Goal: Task Accomplishment & Management: Manage account settings

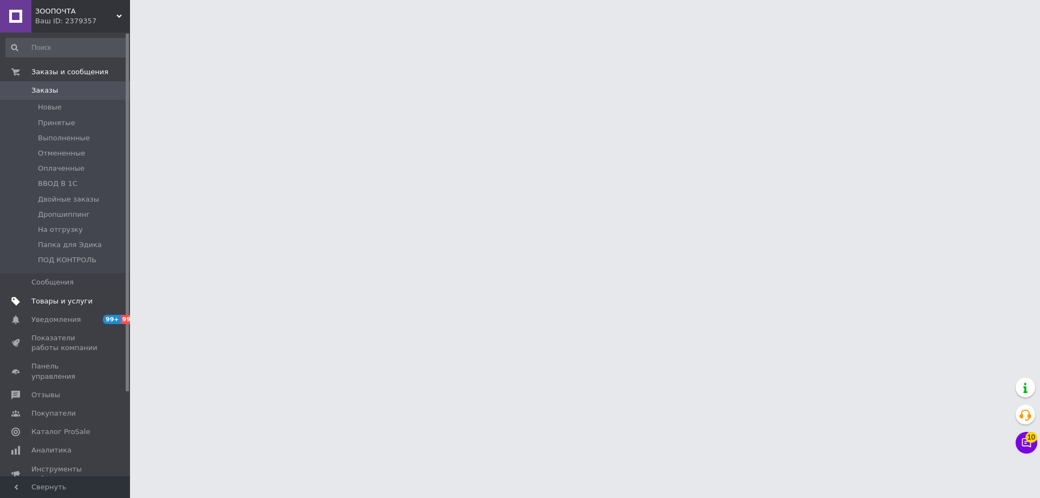
click at [79, 302] on span "Товары и услуги" at bounding box center [61, 301] width 61 height 10
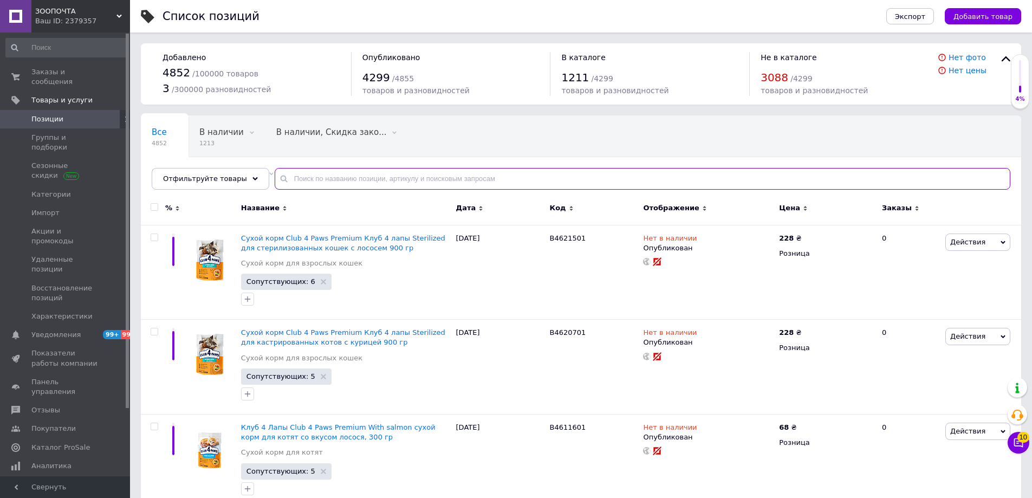
click at [399, 179] on input "text" at bounding box center [643, 179] width 736 height 22
paste input "B5631001"
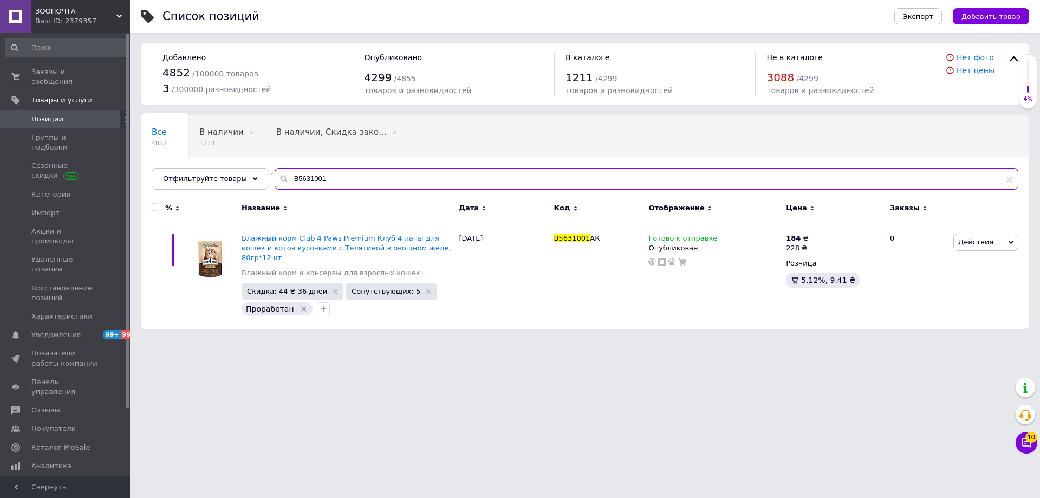
type input "B5631001"
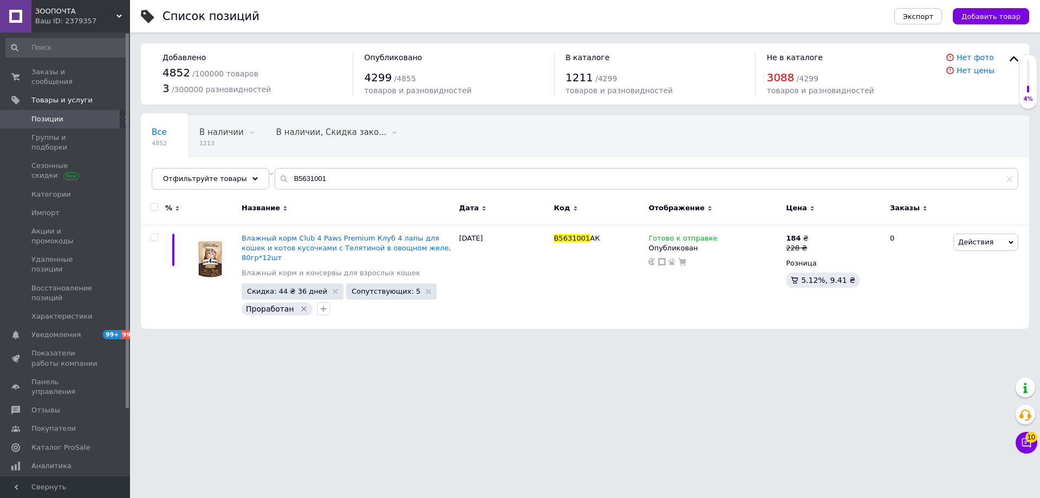
click at [120, 17] on use at bounding box center [118, 16] width 5 height 3
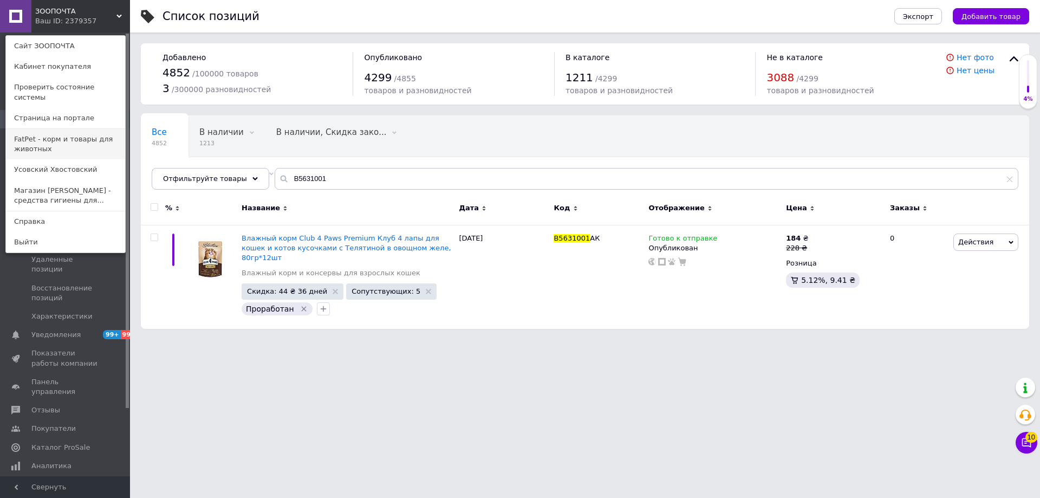
click at [79, 141] on link "FatPet - корм и товары для животных" at bounding box center [65, 144] width 119 height 30
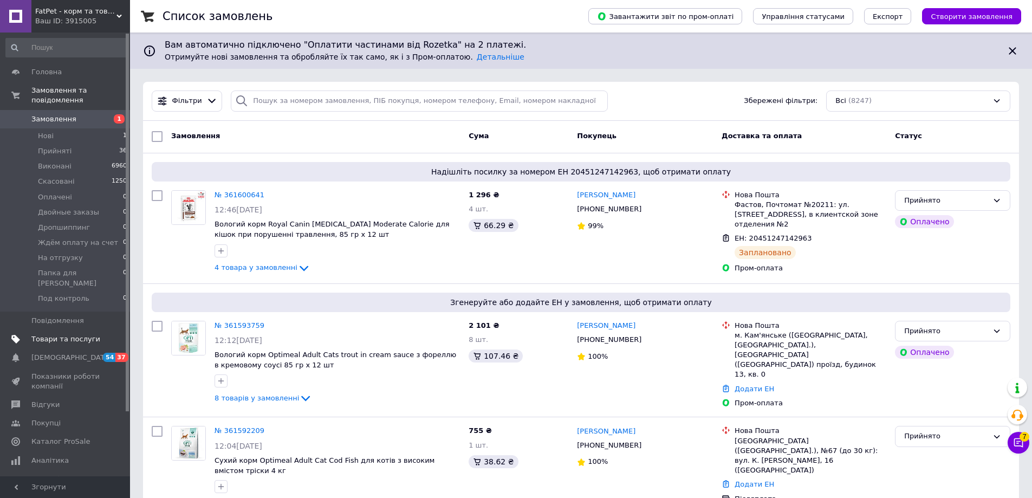
click at [78, 334] on span "Товари та послуги" at bounding box center [65, 339] width 69 height 10
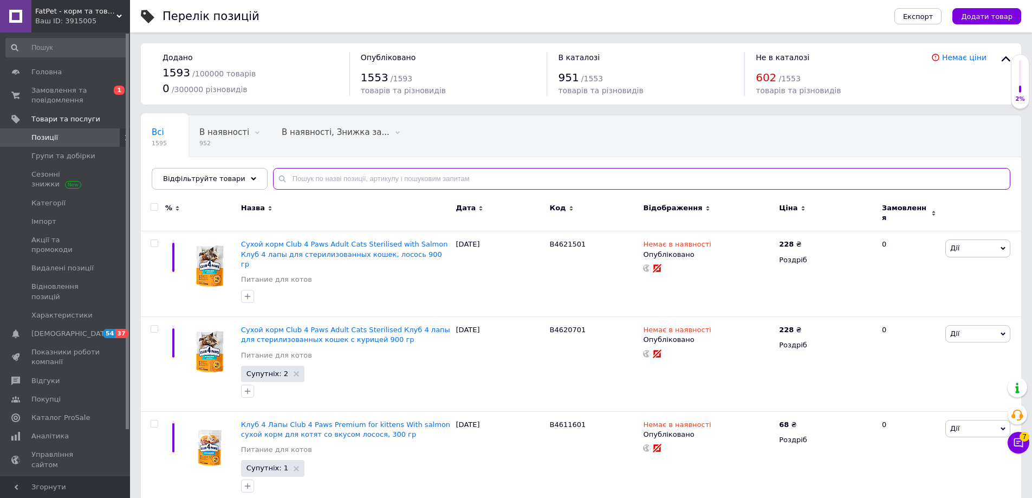
click at [482, 180] on input "text" at bounding box center [641, 179] width 737 height 22
paste input "B5631001"
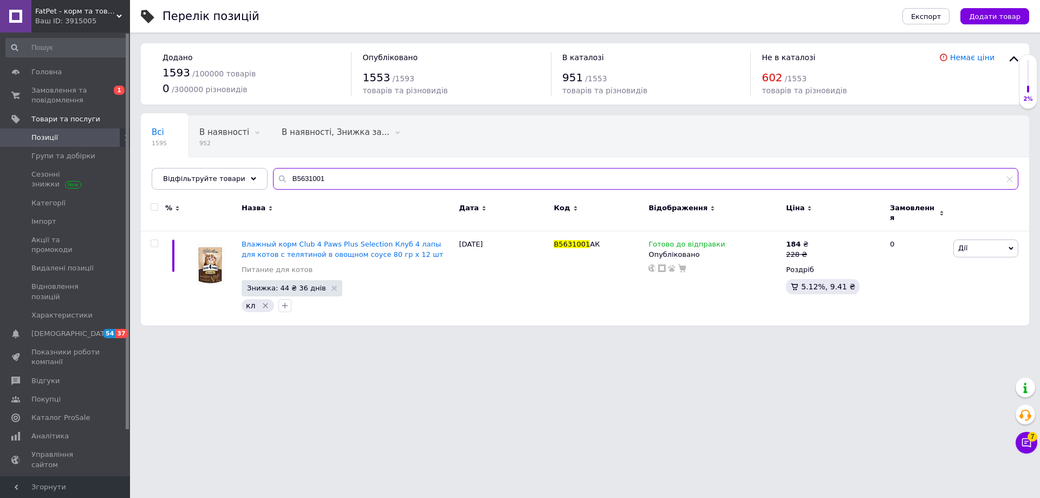
type input "B5631001"
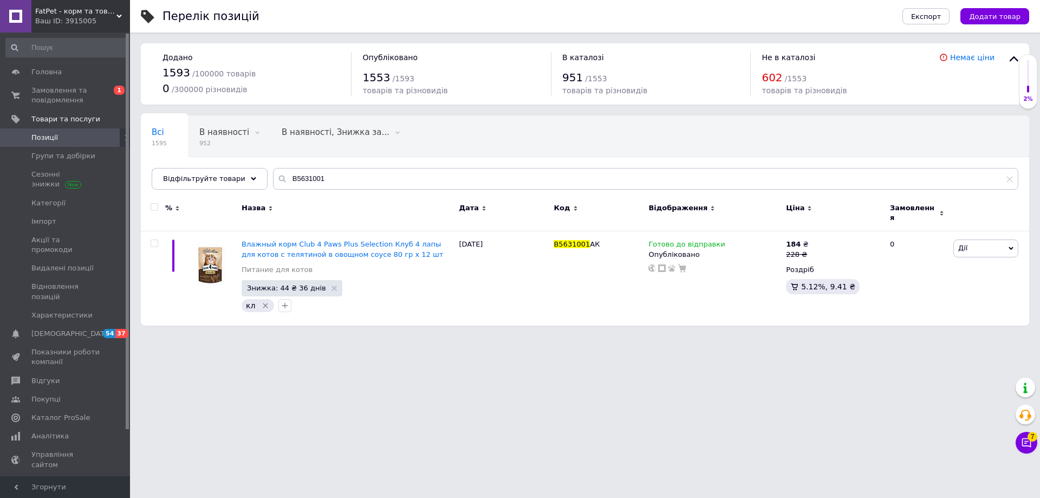
click at [118, 20] on div "Ваш ID: 3915005" at bounding box center [82, 21] width 95 height 10
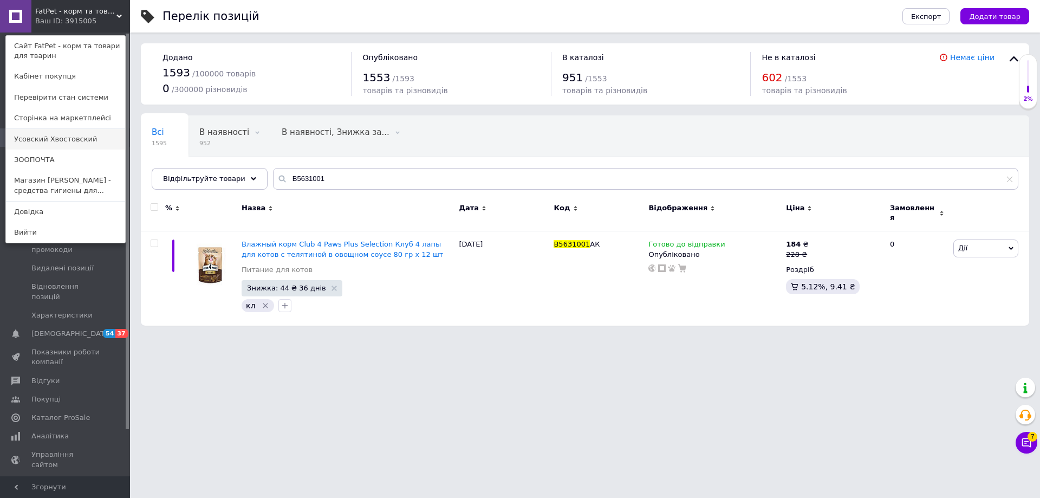
click at [66, 145] on link "Усовский Хвостовский" at bounding box center [65, 139] width 119 height 21
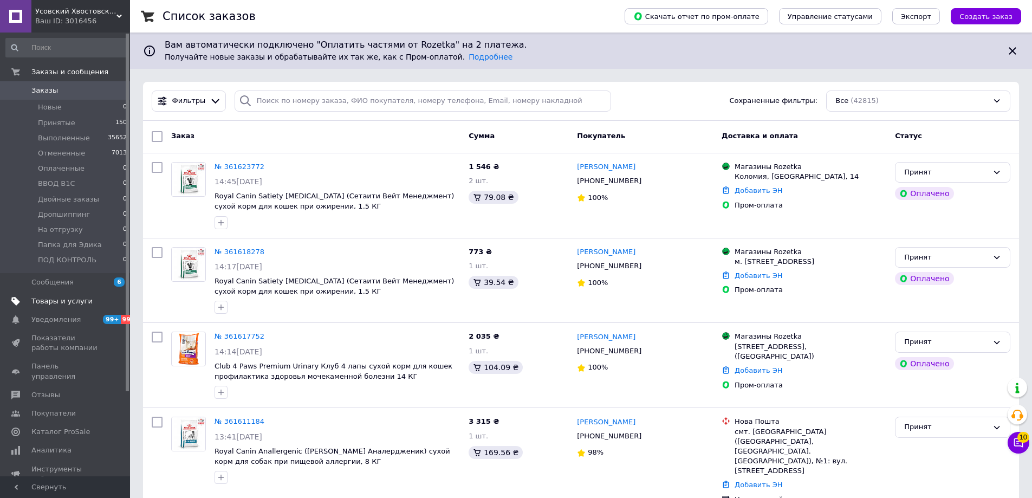
click at [75, 301] on span "Товары и услуги" at bounding box center [61, 301] width 61 height 10
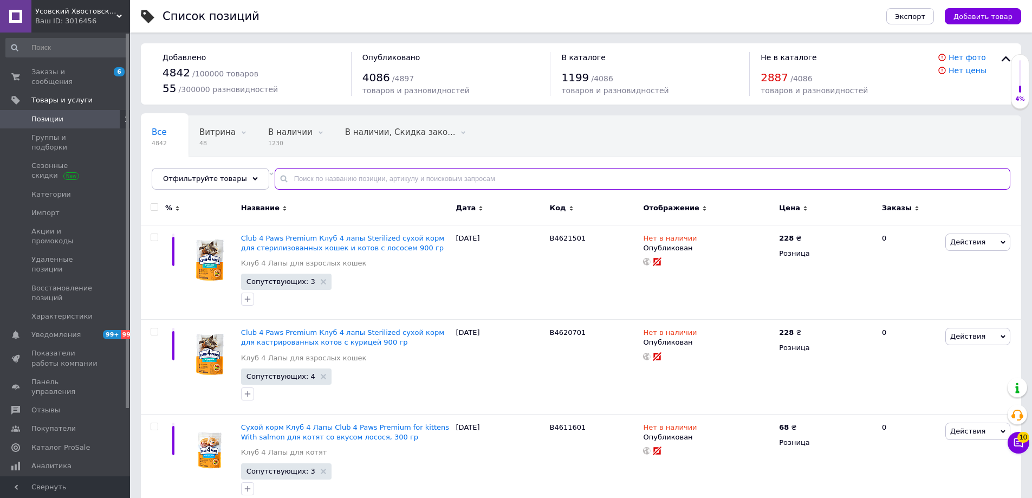
click at [303, 180] on input "text" at bounding box center [643, 179] width 736 height 22
paste input "B5631001"
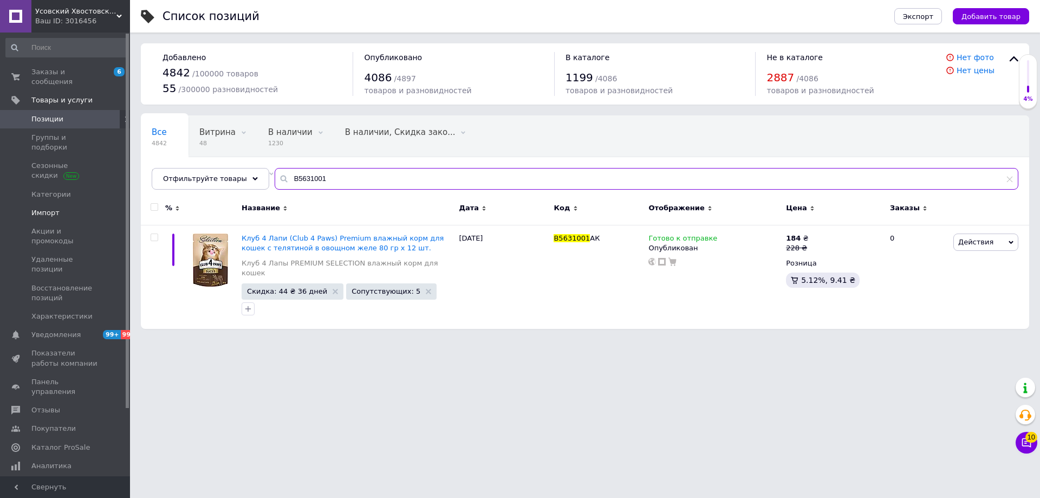
type input "B5631001"
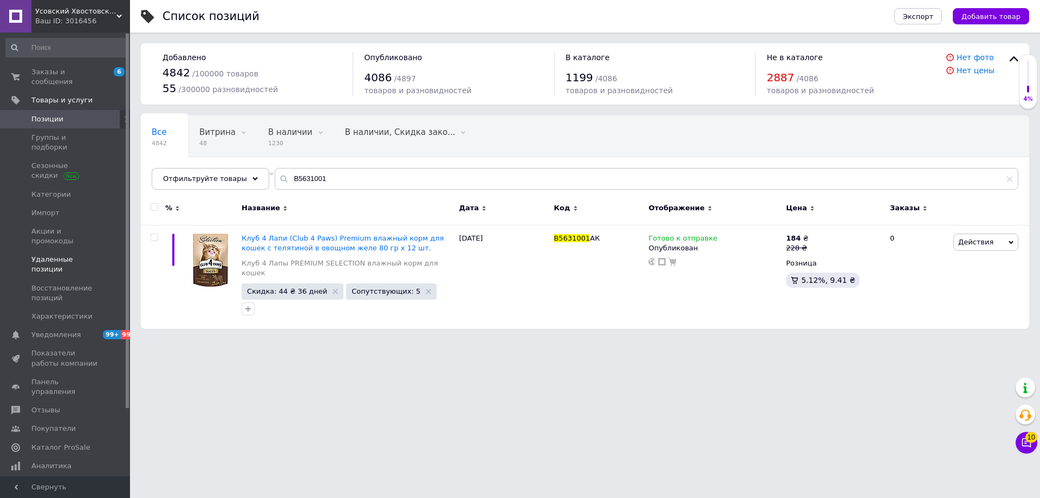
click at [59, 255] on span "Удаленные позиции" at bounding box center [65, 265] width 69 height 20
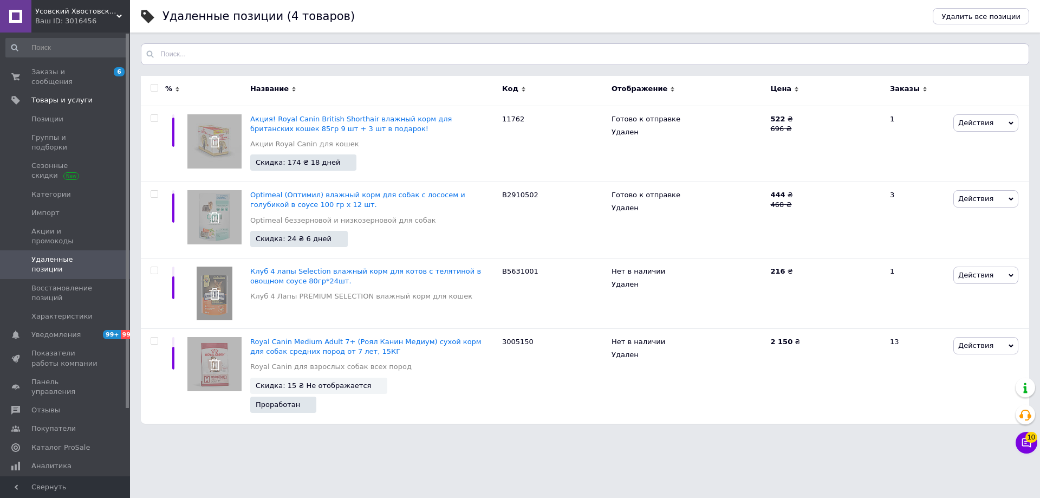
click at [602, 435] on html "Усовский Хвостовский Ваш ID: 3016456 Сайт Усовский Хвостовский Кабинет покупате…" at bounding box center [520, 217] width 1040 height 435
click at [41, 114] on span "Позиции" at bounding box center [47, 119] width 32 height 10
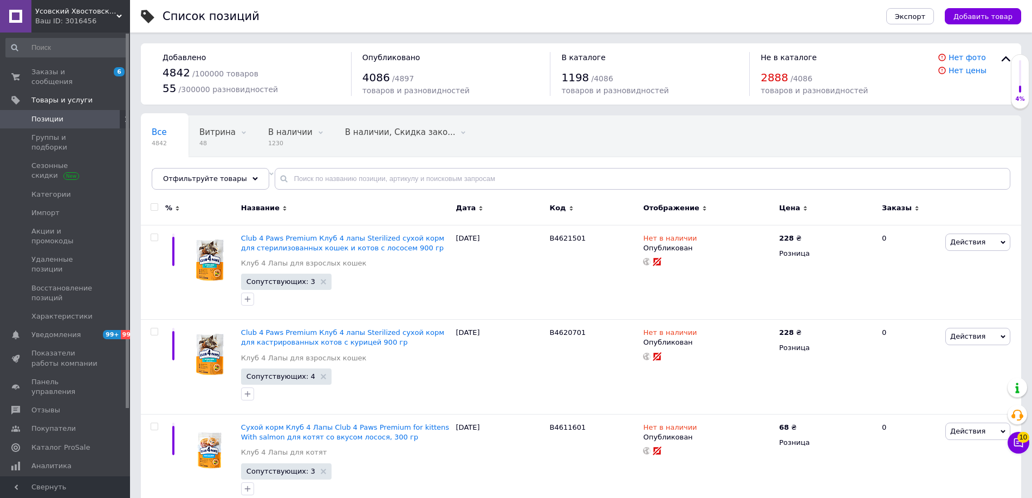
click at [937, 130] on div "Все 4842 Витрина 48 Удалить Редактировать В наличии 1230 Удалить Редактировать …" at bounding box center [581, 157] width 880 height 89
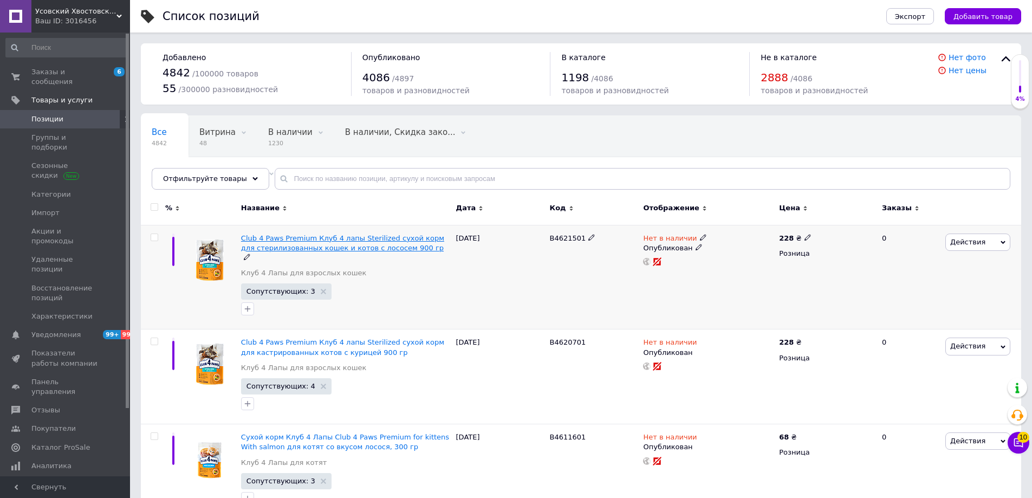
click at [352, 250] on span "Club 4 Paws Premium Клуб 4 лапы Sterilized сухой корм для стерилизованных кошек…" at bounding box center [342, 243] width 203 height 18
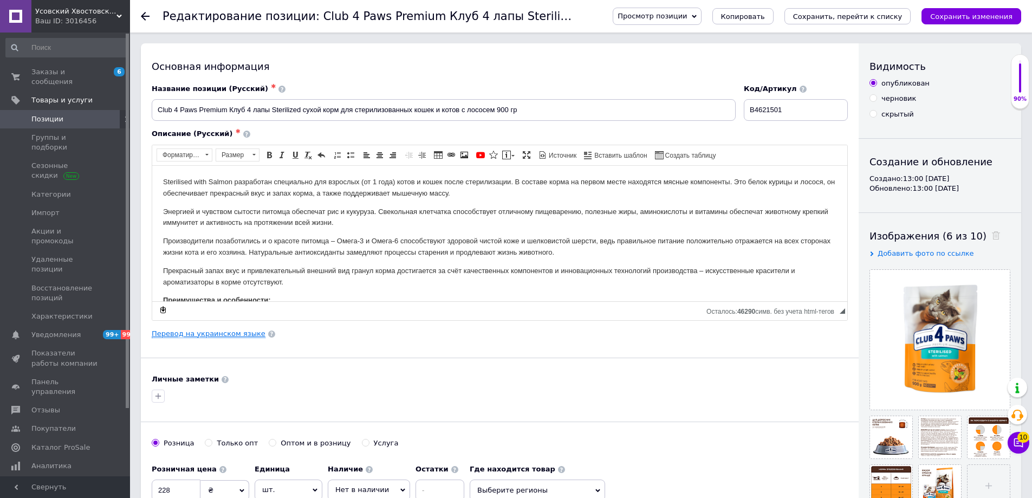
click at [213, 333] on link "Перевод на украинском языке" at bounding box center [209, 333] width 114 height 9
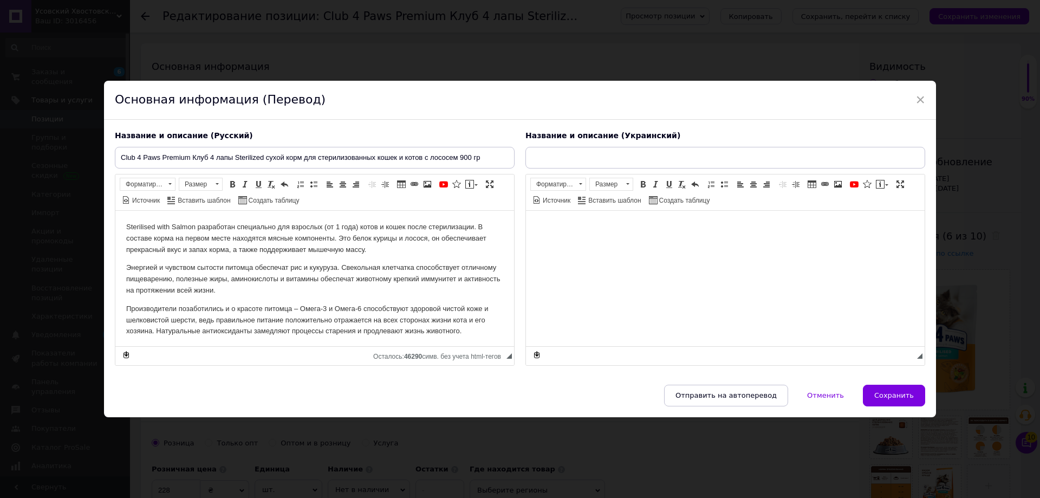
type input "Club 4 Paws Premium Клуб 4 лапи Sterilized сухий корм для стерилізованих кішок …"
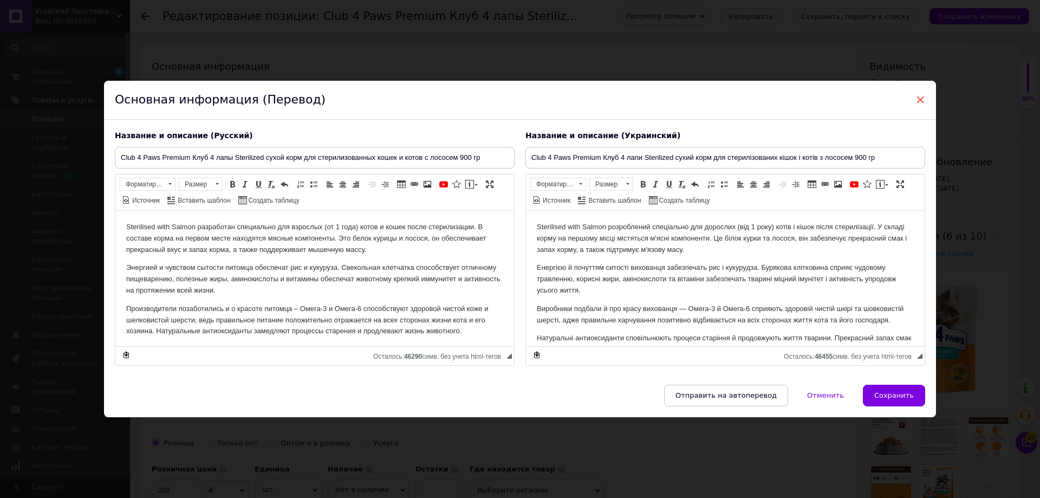
drag, startPoint x: 916, startPoint y: 102, endPoint x: 380, endPoint y: 104, distance: 535.8
click at [916, 102] on span "×" at bounding box center [921, 99] width 10 height 18
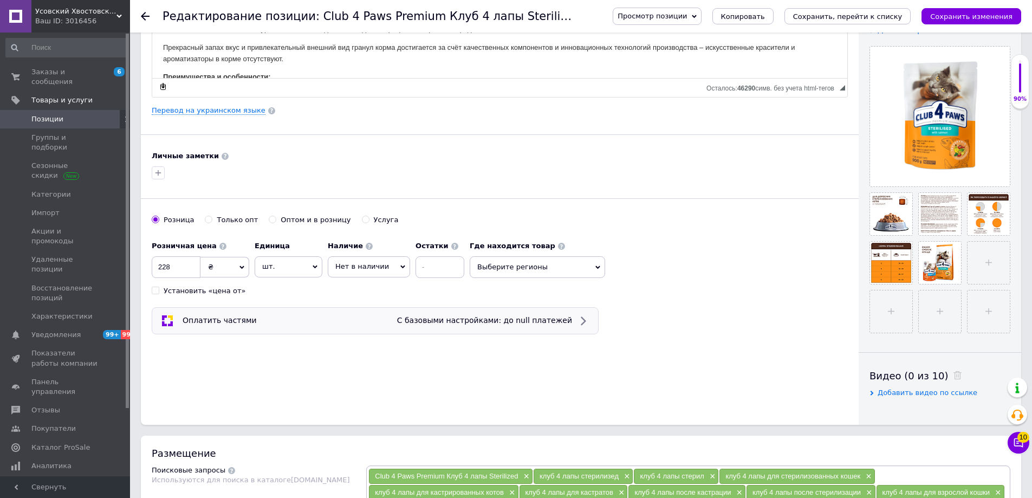
scroll to position [433, 0]
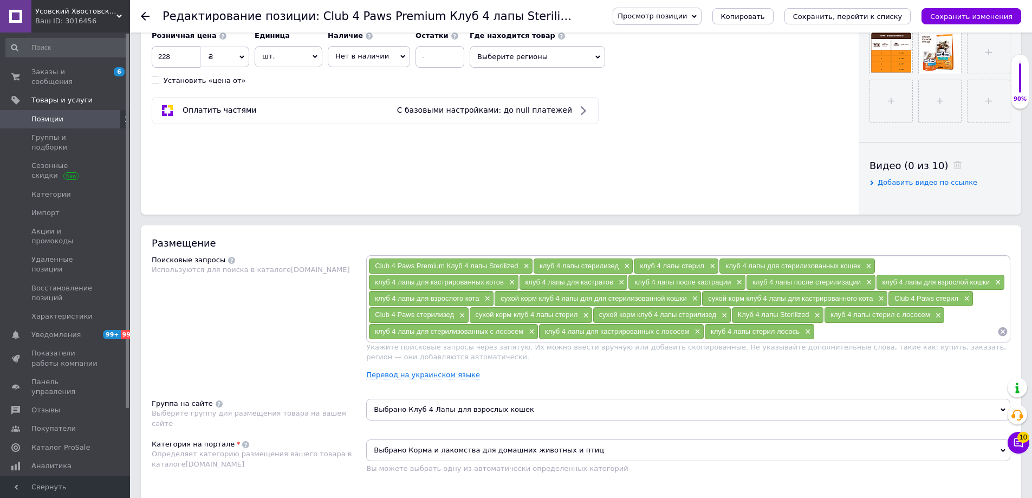
click at [405, 377] on link "Перевод на украинском языке" at bounding box center [423, 375] width 114 height 9
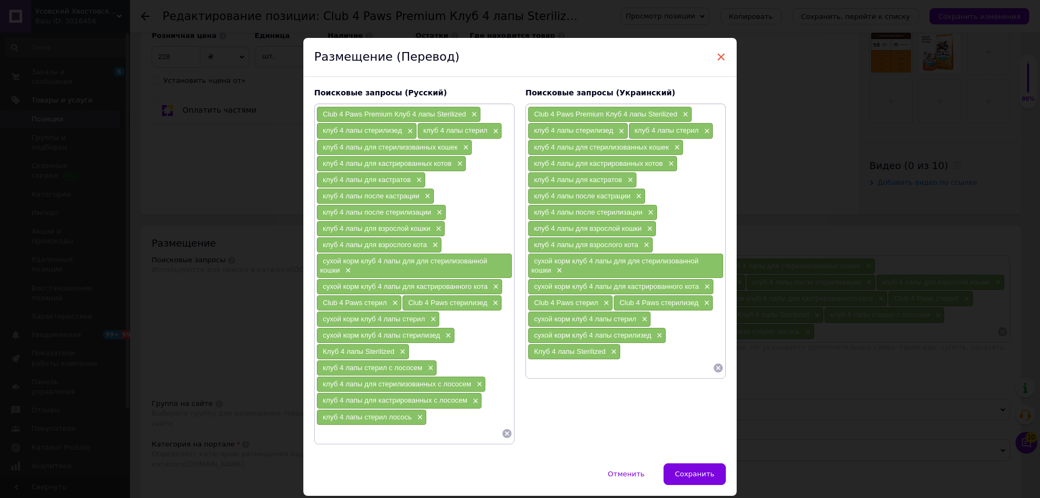
click at [719, 55] on span "×" at bounding box center [721, 57] width 10 height 18
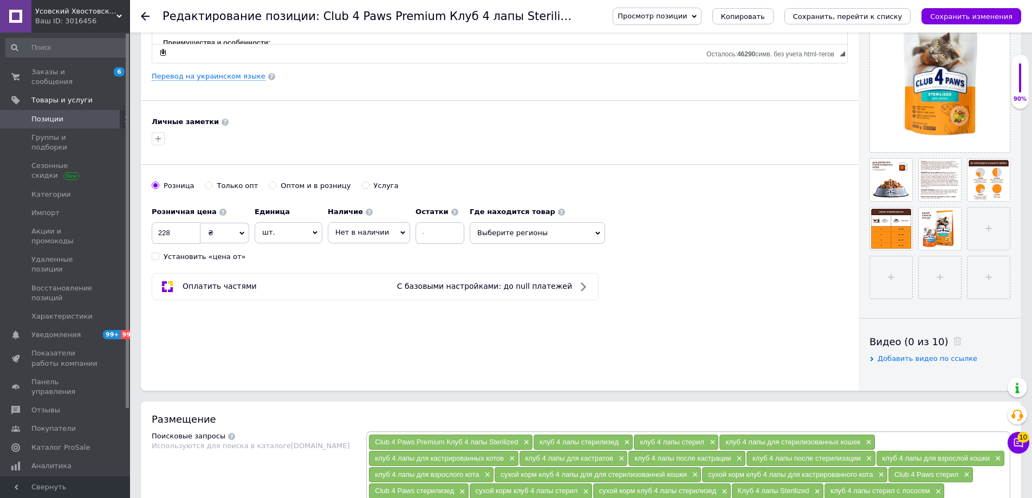
scroll to position [217, 0]
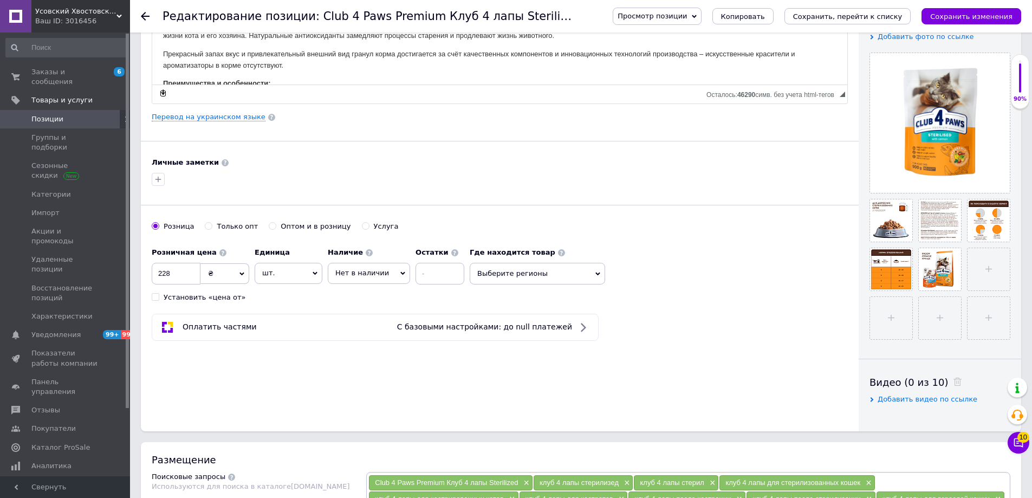
click at [225, 227] on div "Только опт" at bounding box center [237, 227] width 41 height 10
click at [212, 227] on input "Только опт" at bounding box center [208, 225] width 7 height 7
radio input "true"
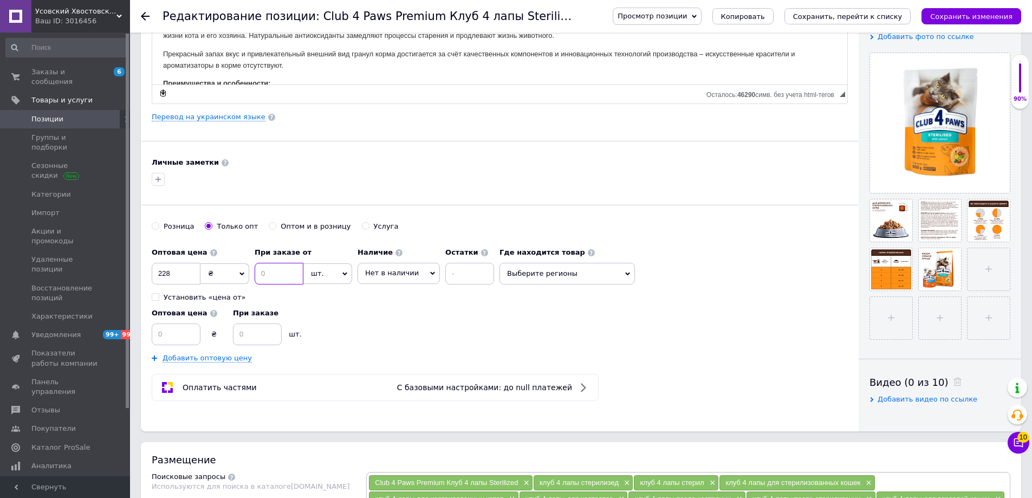
click at [282, 274] on input at bounding box center [279, 274] width 49 height 22
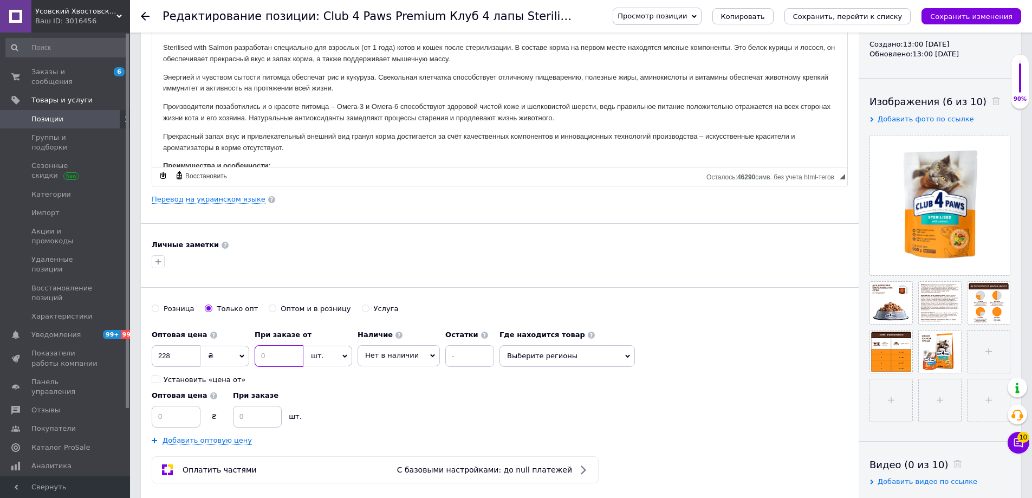
scroll to position [145, 0]
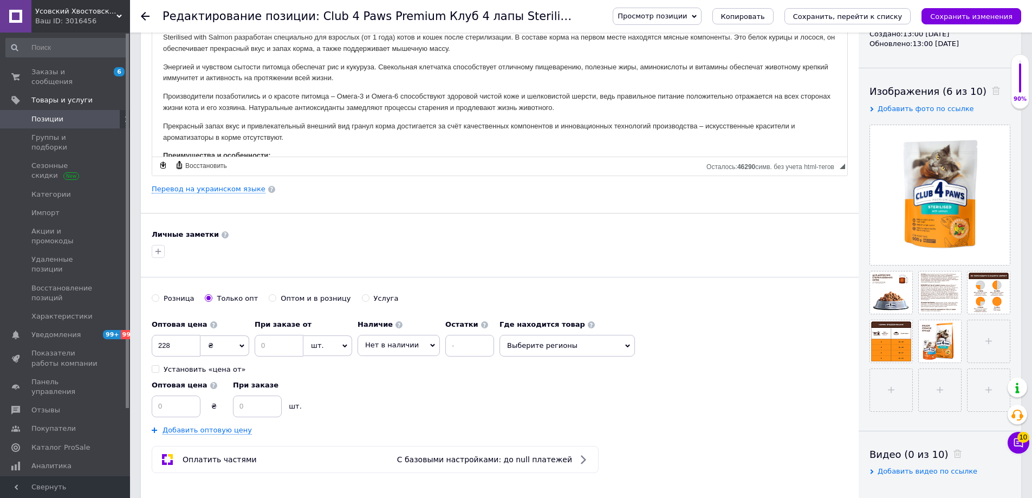
click at [142, 19] on icon at bounding box center [145, 16] width 9 height 9
